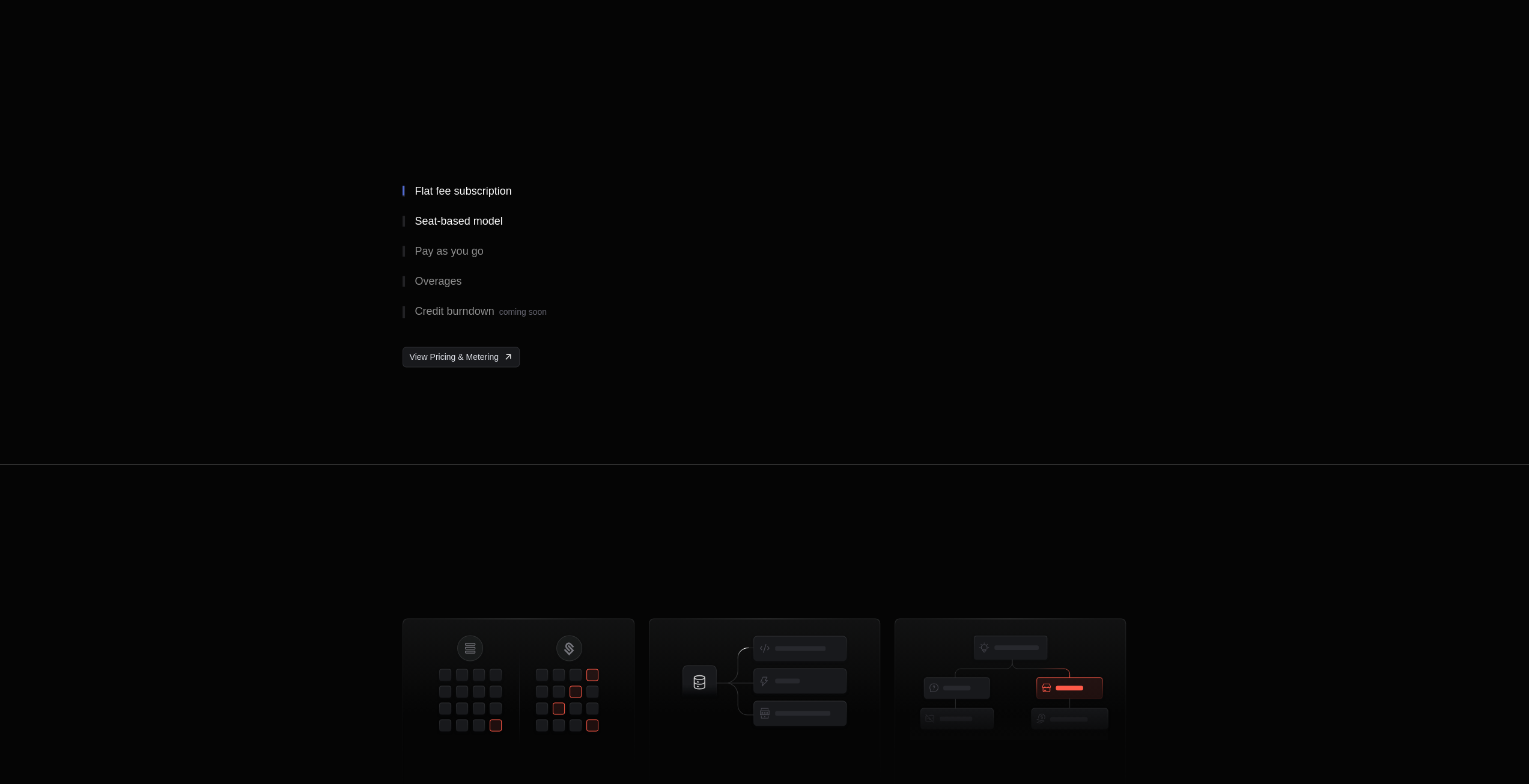
click at [421, 223] on div "Seat-based model" at bounding box center [458, 221] width 87 height 11
click at [423, 247] on div "Pay as you go" at bounding box center [448, 251] width 68 height 11
